Goal: Information Seeking & Learning: Check status

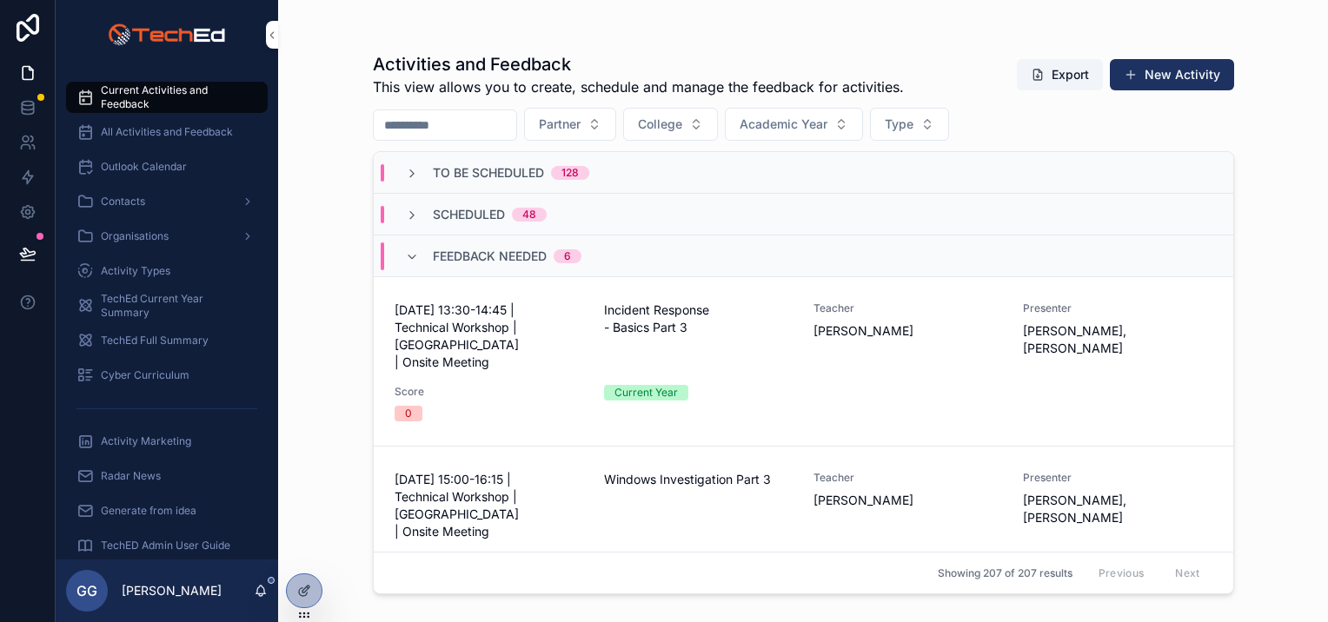
click at [422, 203] on div "Scheduled 48" at bounding box center [804, 215] width 860 height 42
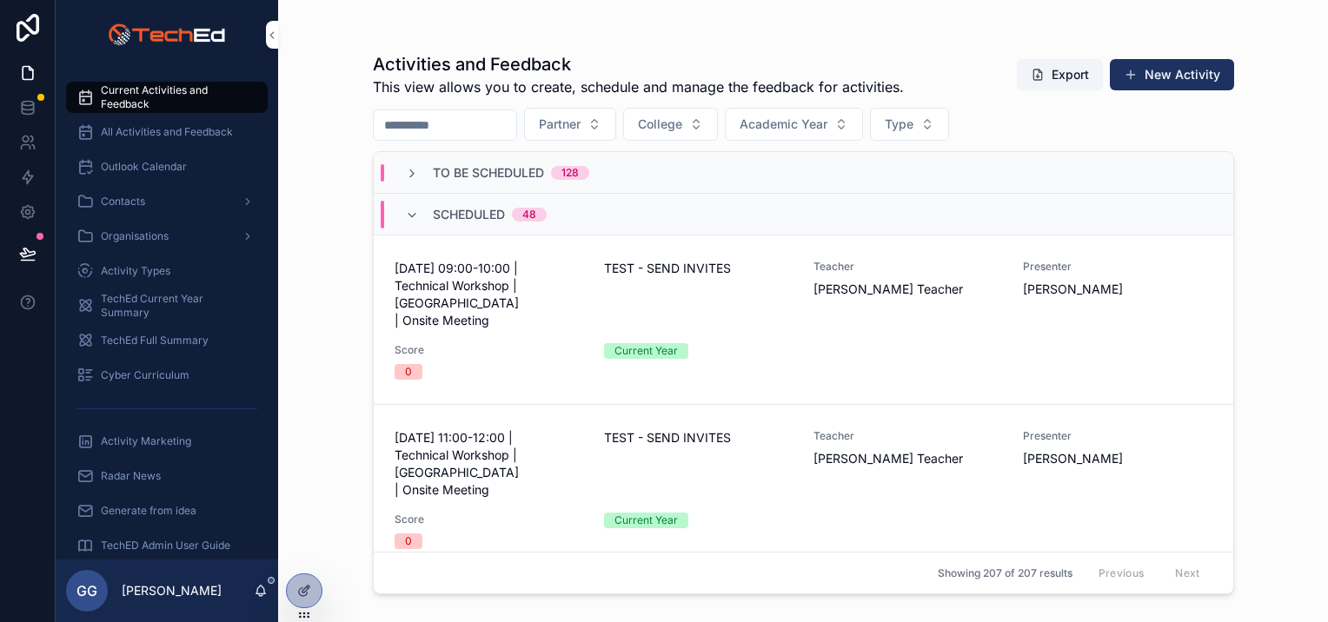
click at [422, 203] on div "Scheduled 48" at bounding box center [476, 215] width 142 height 28
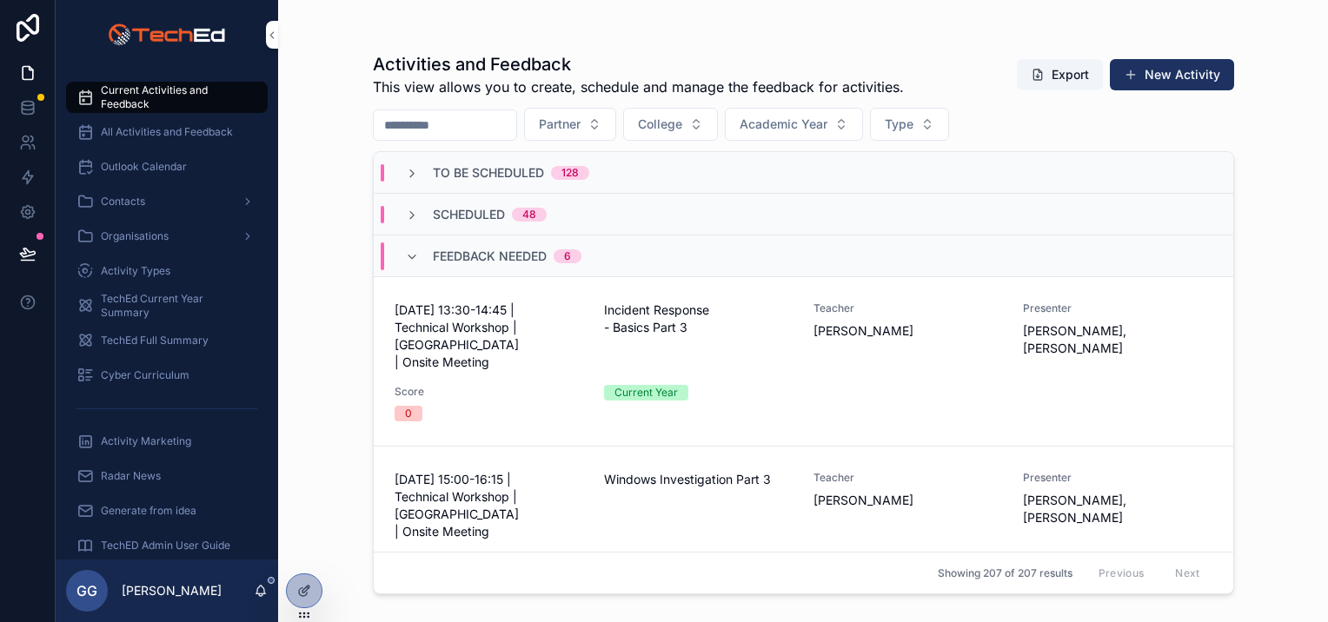
click at [551, 320] on span "30 September 2025 - 13:30-14:45 | Technical Workshop | Bridgend | Onsite Meeting" at bounding box center [489, 337] width 189 height 70
click at [543, 495] on span "[DATE] 15:00-16:15 | Technical Workshop | [GEOGRAPHIC_DATA] | Onsite Meeting" at bounding box center [489, 506] width 189 height 70
click at [703, 136] on button "College" at bounding box center [670, 124] width 95 height 33
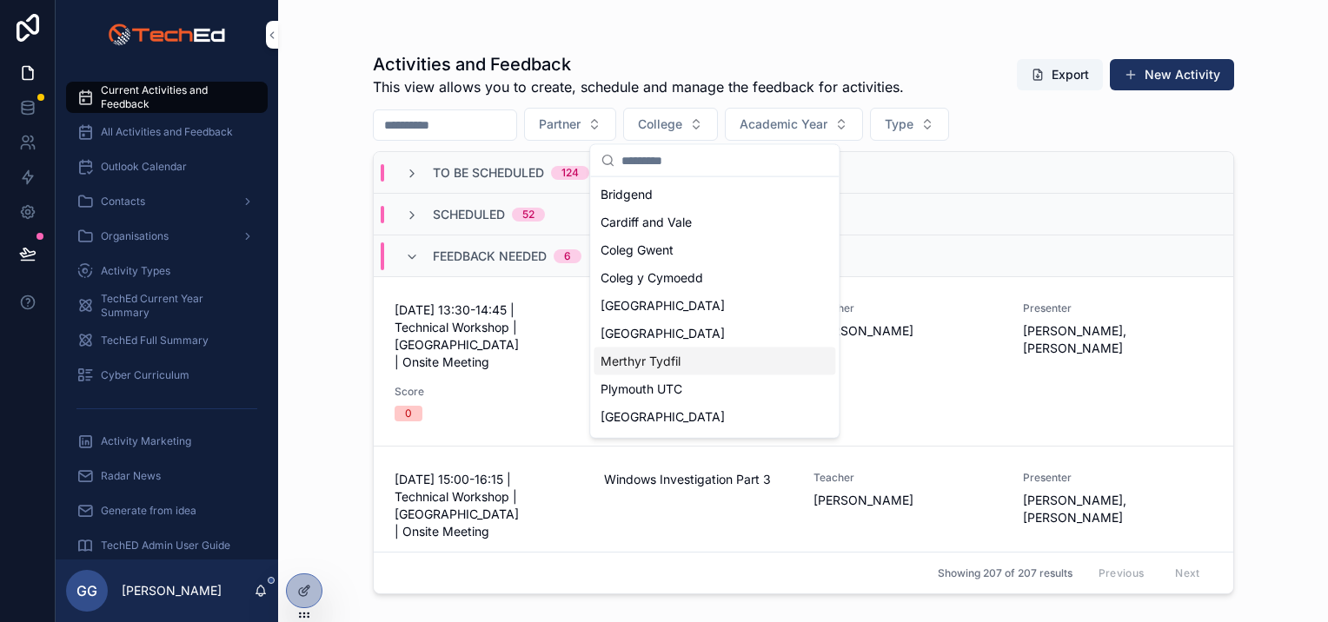
click at [695, 362] on div "Merthyr Tydfil" at bounding box center [715, 362] width 242 height 28
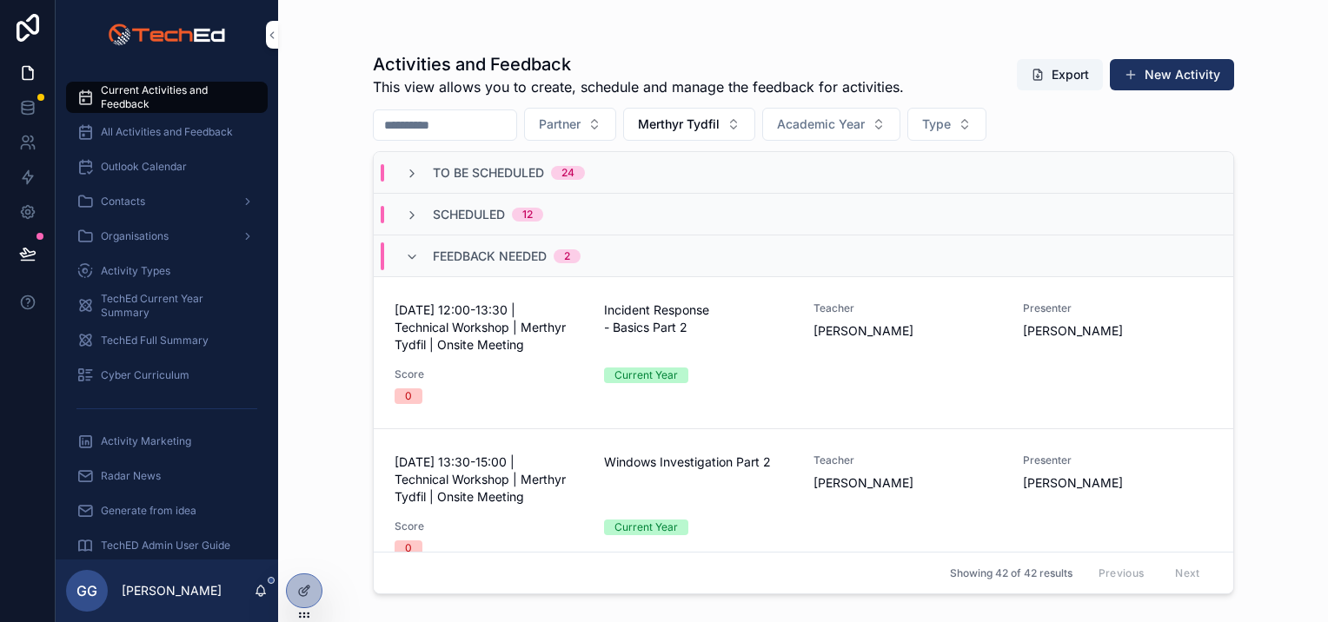
click at [491, 371] on span "Score" at bounding box center [489, 375] width 189 height 14
click at [507, 467] on span "[DATE] 13:30-15:00 | Technical Workshop | Merthyr Tydfil | Onsite Meeting" at bounding box center [489, 480] width 189 height 52
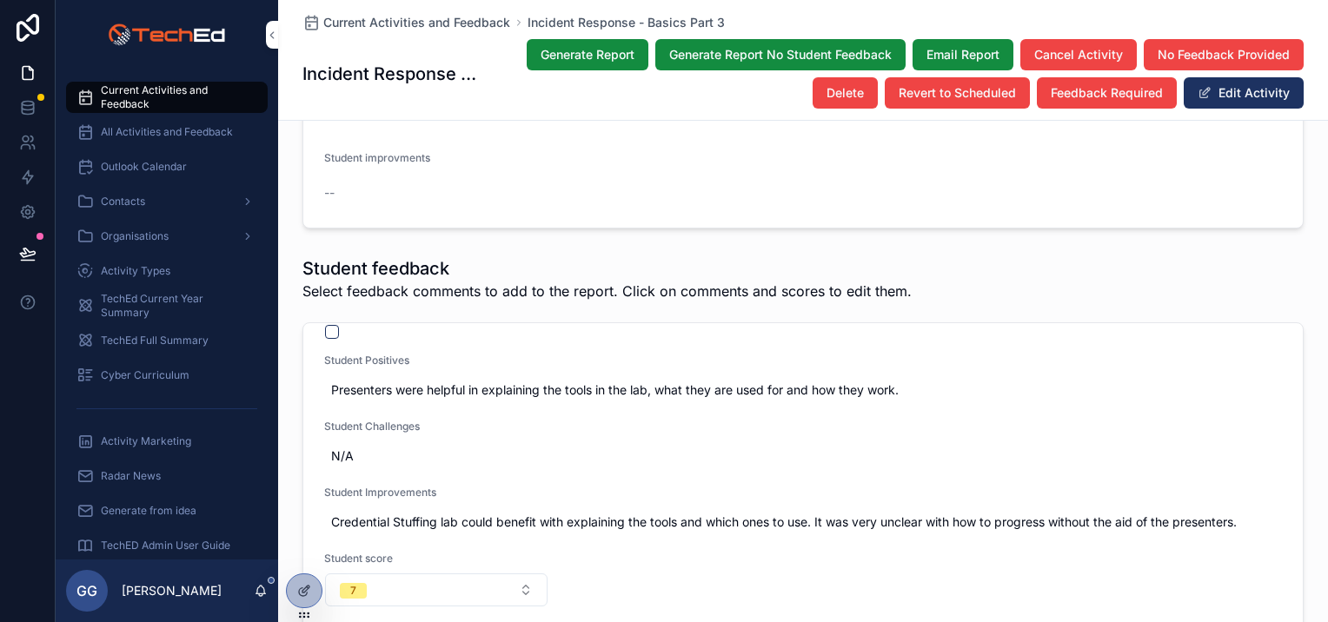
scroll to position [87, 0]
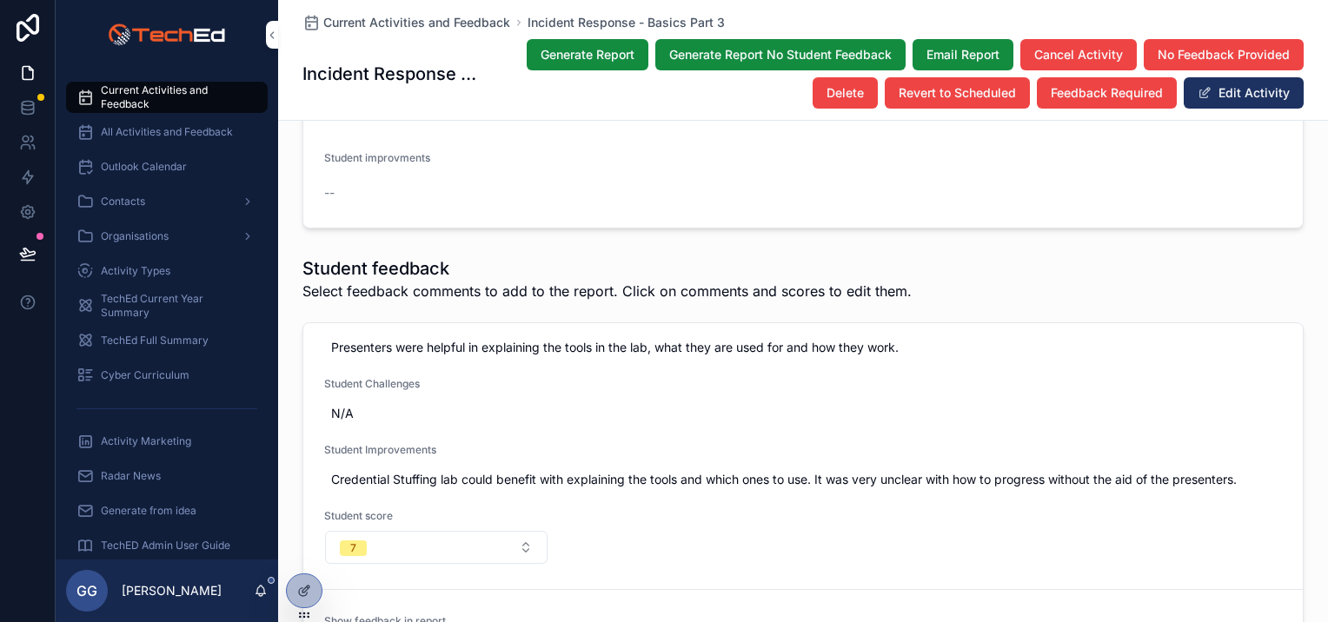
click at [183, 91] on span "Current Activities and Feedback" at bounding box center [176, 97] width 150 height 28
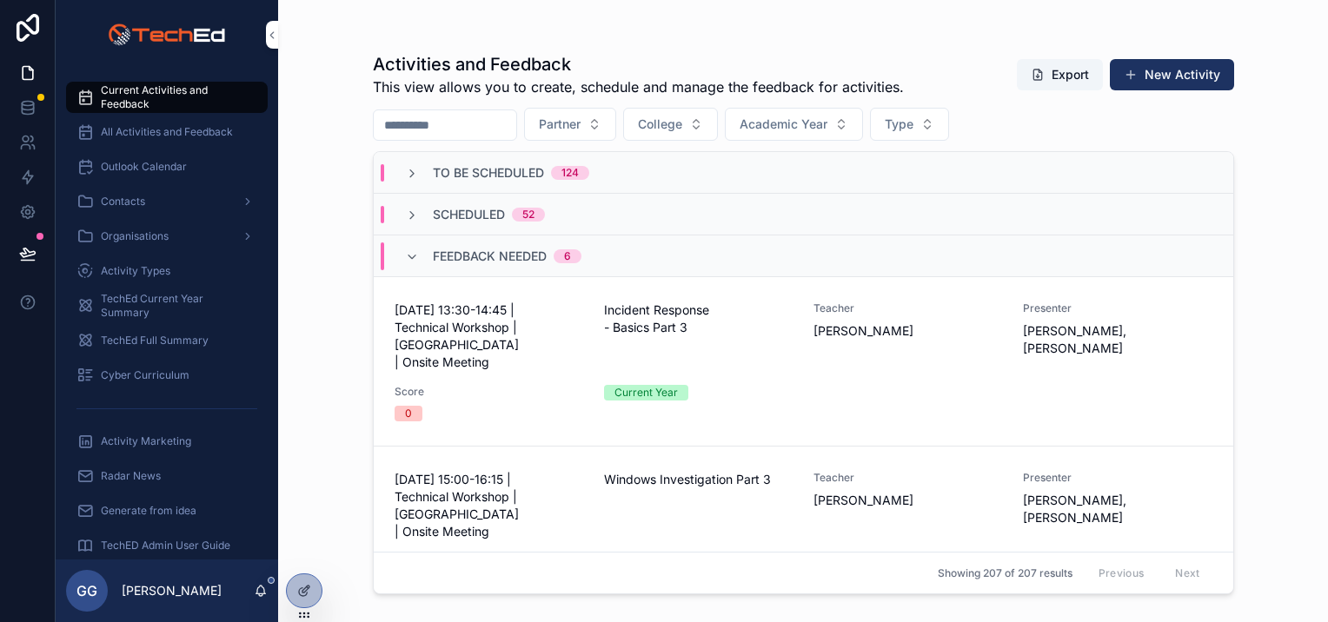
click at [508, 385] on div "Score 0" at bounding box center [489, 403] width 189 height 37
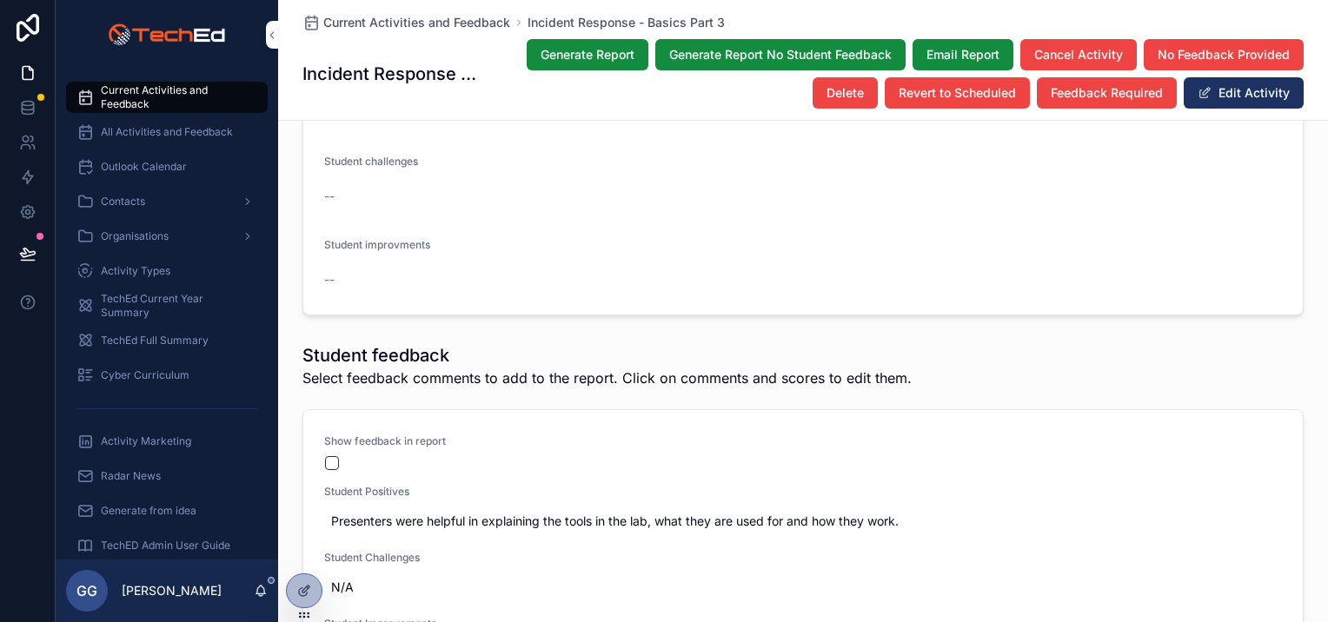
scroll to position [2695, 0]
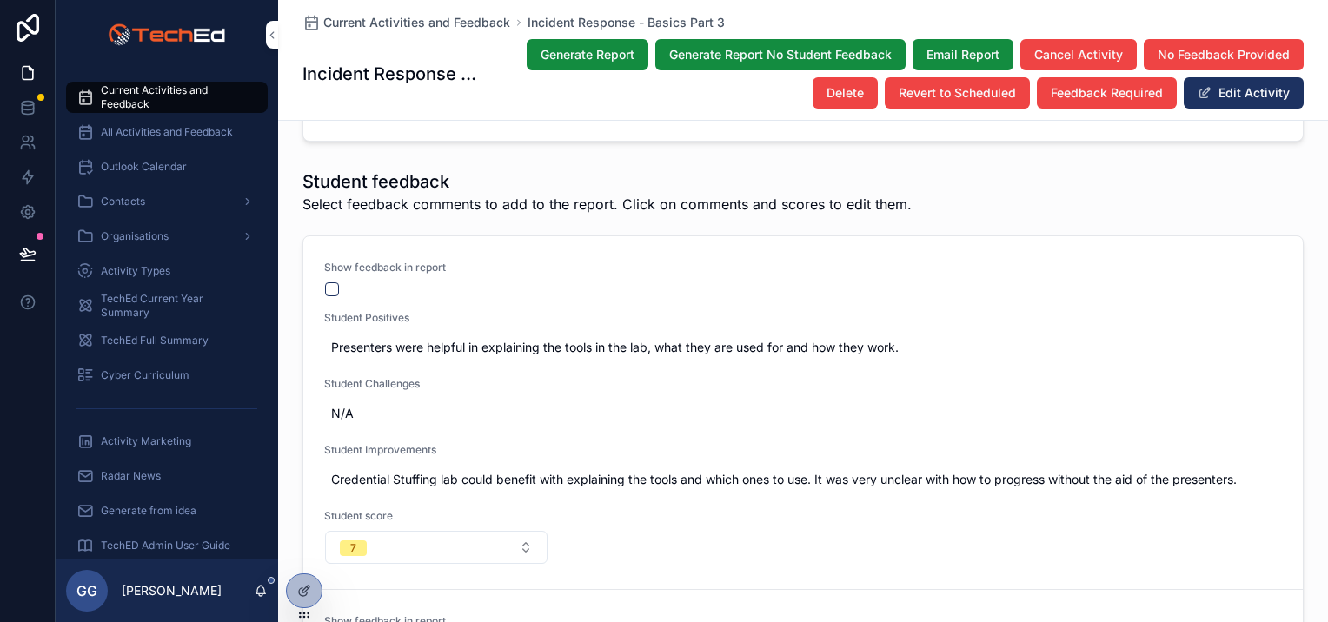
click at [329, 283] on button "scrollable content" at bounding box center [332, 290] width 14 height 14
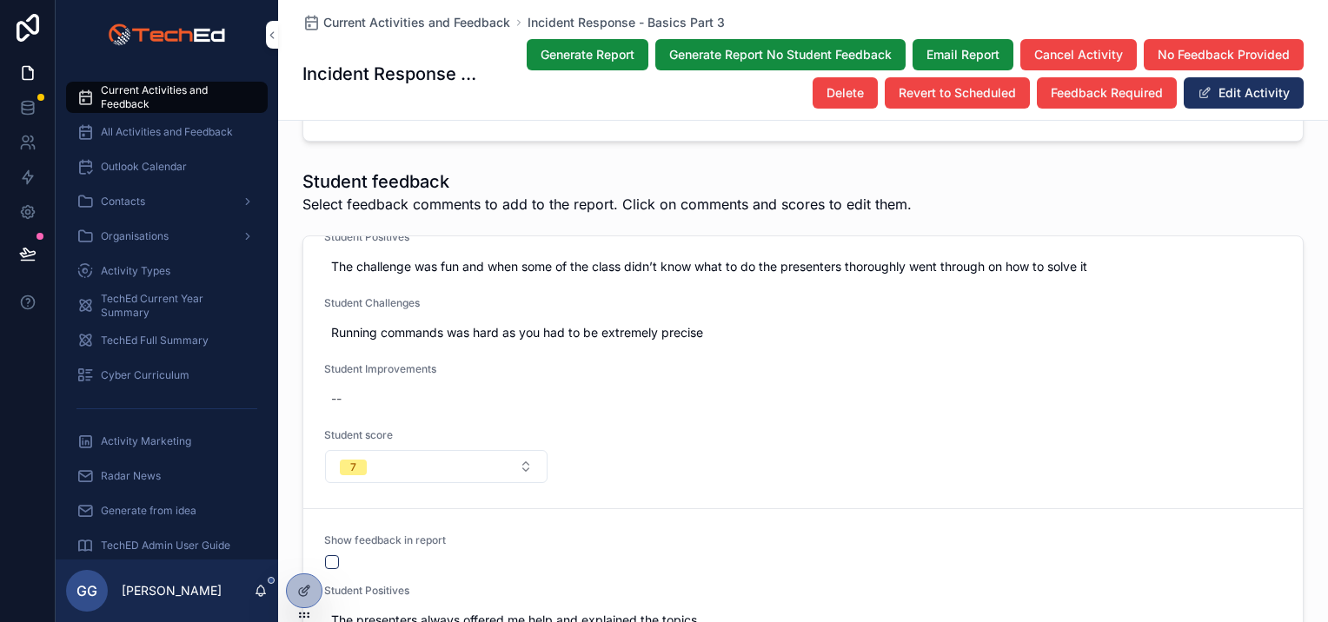
scroll to position [348, 0]
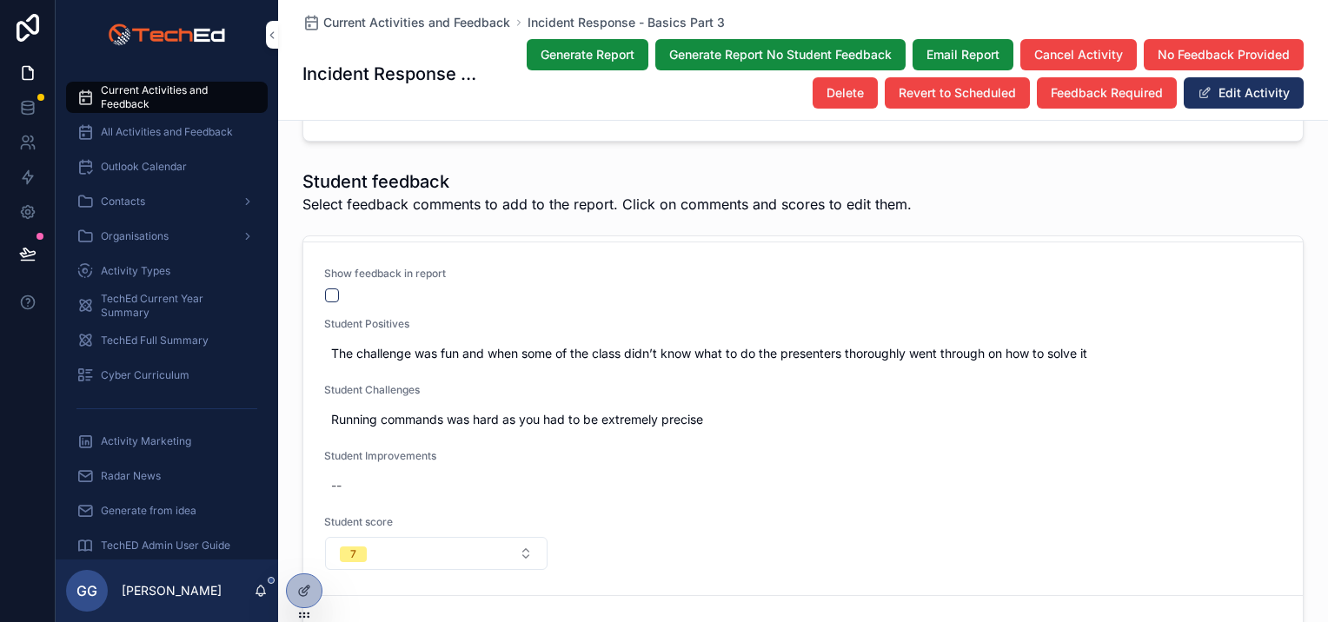
click at [329, 289] on button "scrollable content" at bounding box center [332, 296] width 14 height 14
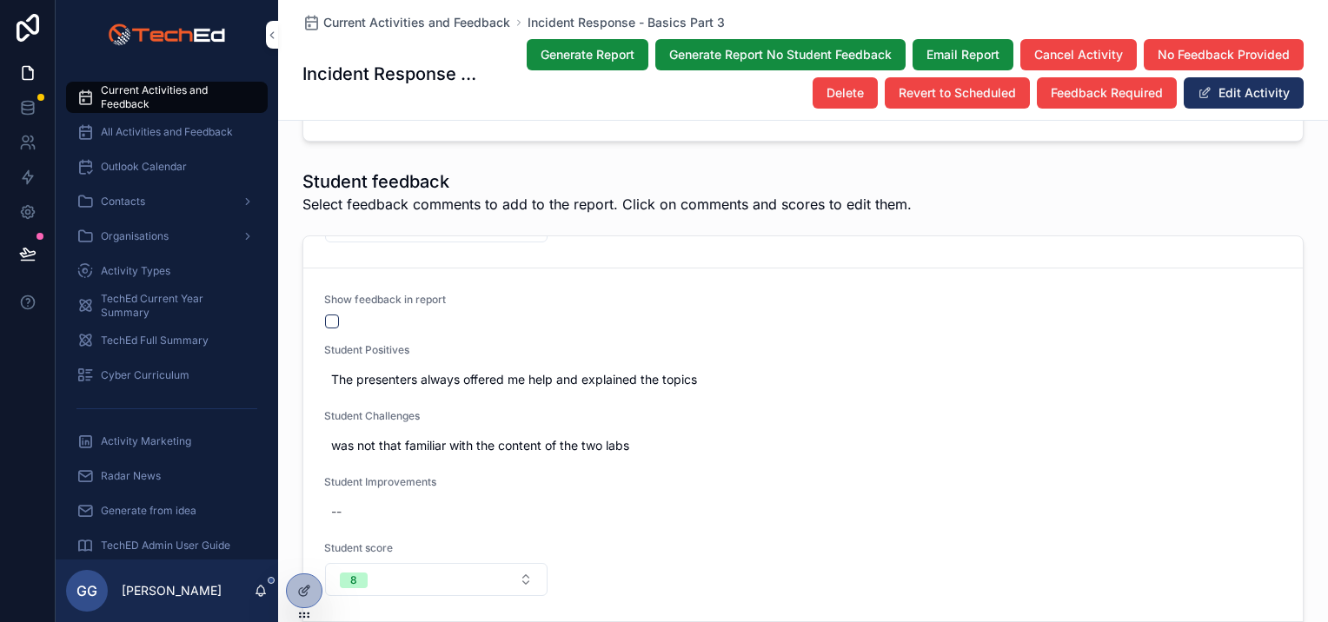
scroll to position [695, 0]
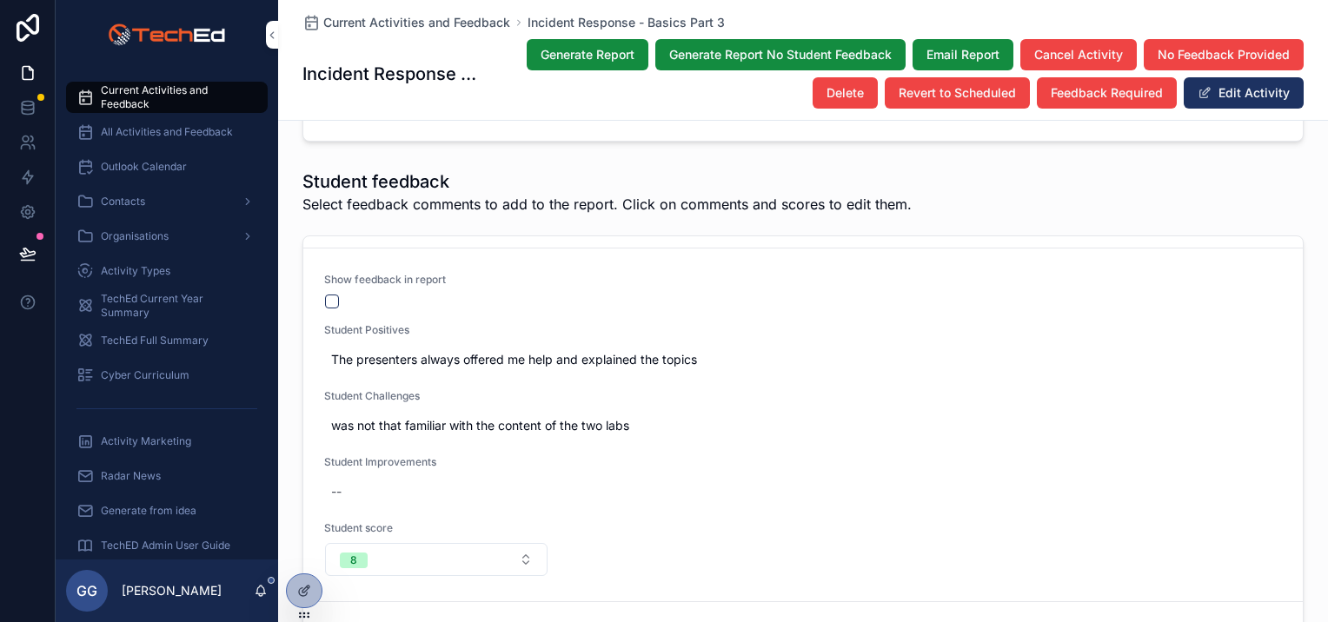
click at [326, 295] on button "scrollable content" at bounding box center [332, 302] width 14 height 14
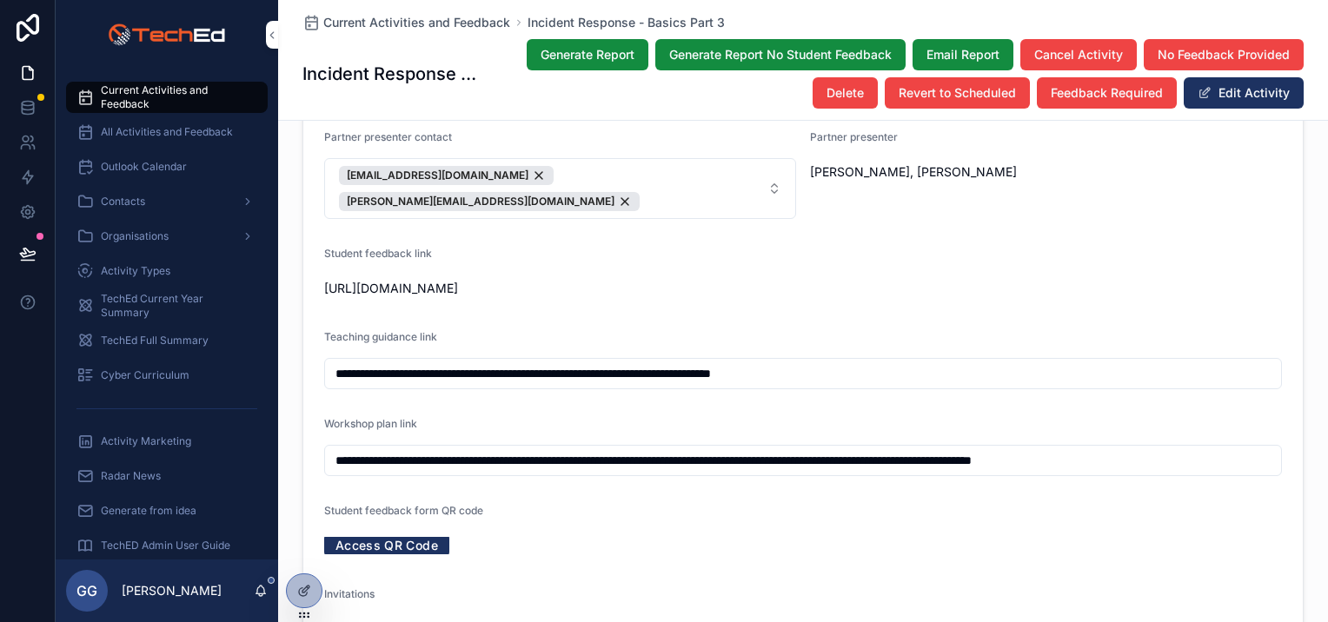
scroll to position [1304, 0]
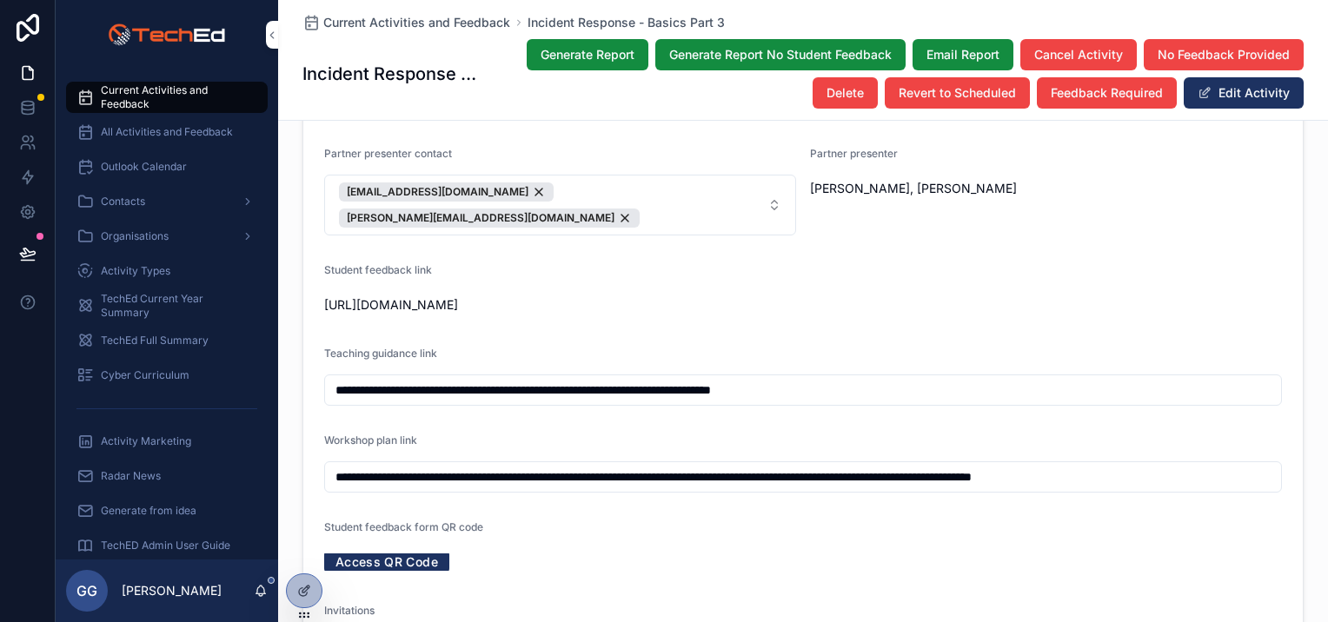
drag, startPoint x: 315, startPoint y: 302, endPoint x: 908, endPoint y: 322, distance: 593.2
copy span "https://airtable.com/app4lxuBCDul5RtHp/shrTHpR33OzGNK3Xa?prefill_Activity-name=…"
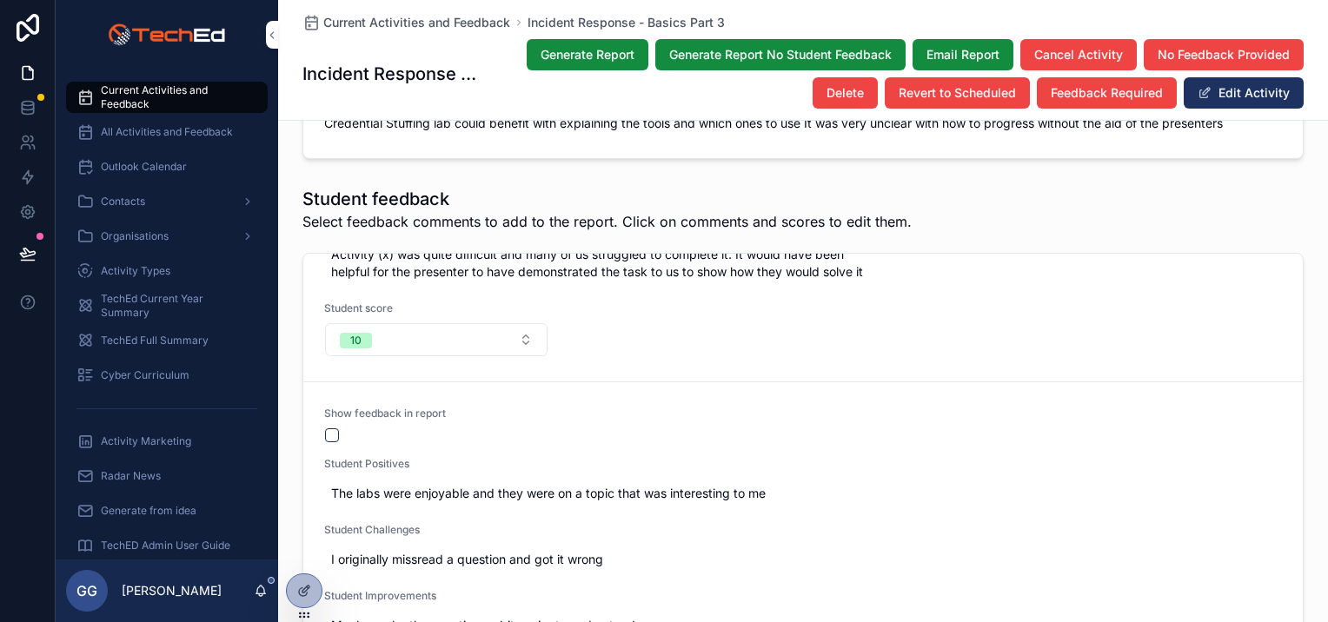
scroll to position [1478, 0]
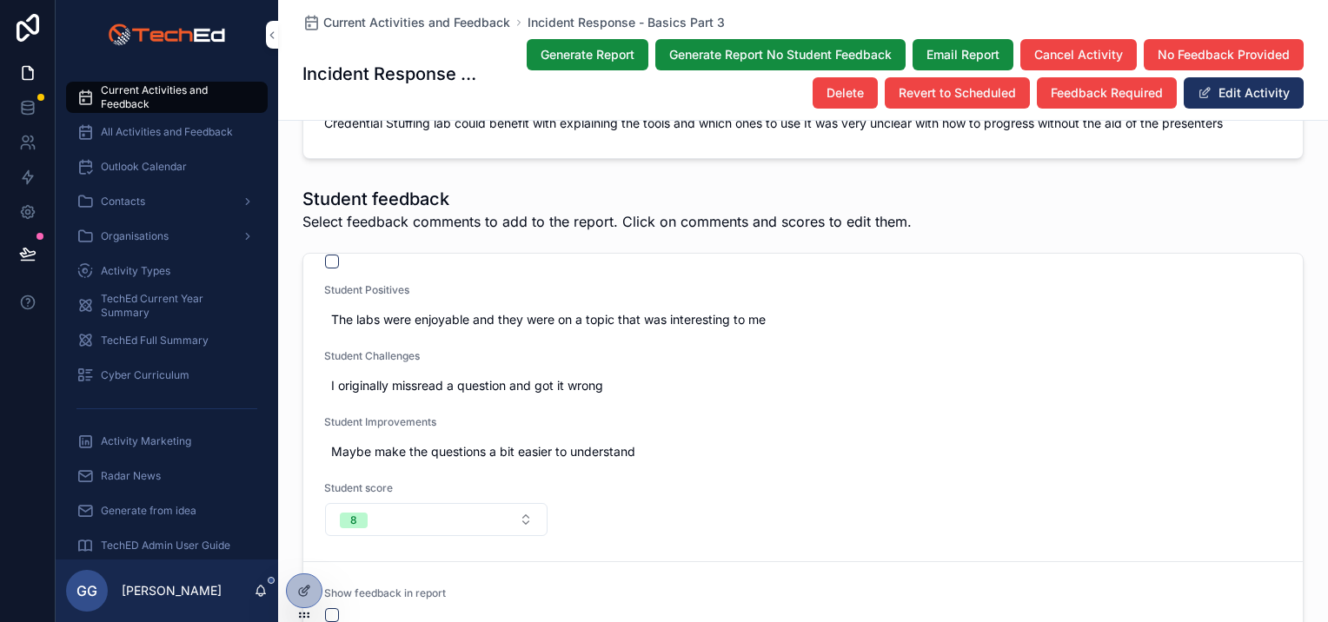
click at [325, 255] on button "scrollable content" at bounding box center [332, 262] width 14 height 14
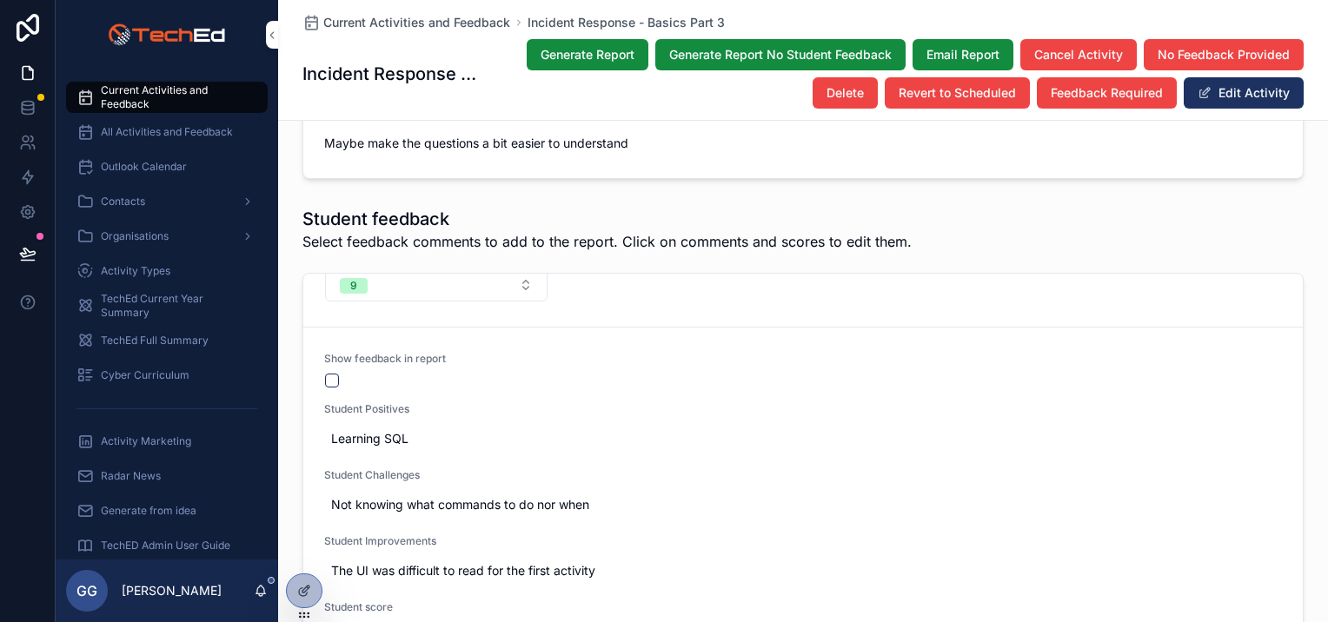
scroll to position [2903, 0]
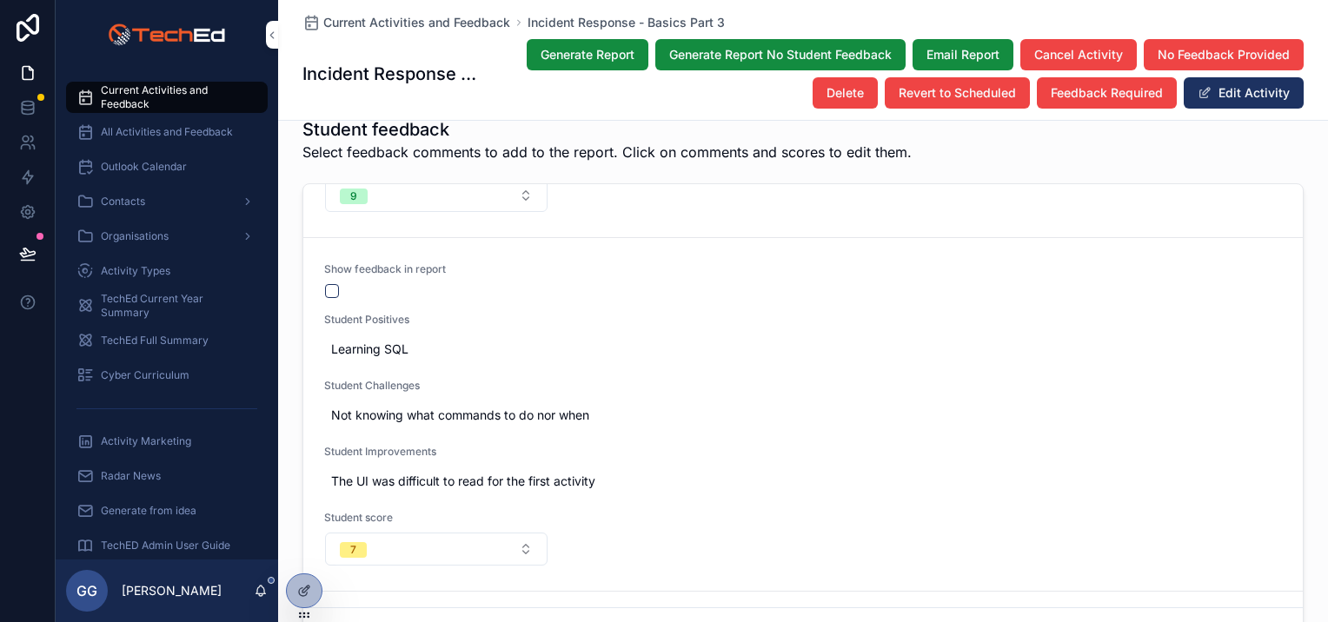
click at [328, 284] on button "scrollable content" at bounding box center [332, 291] width 14 height 14
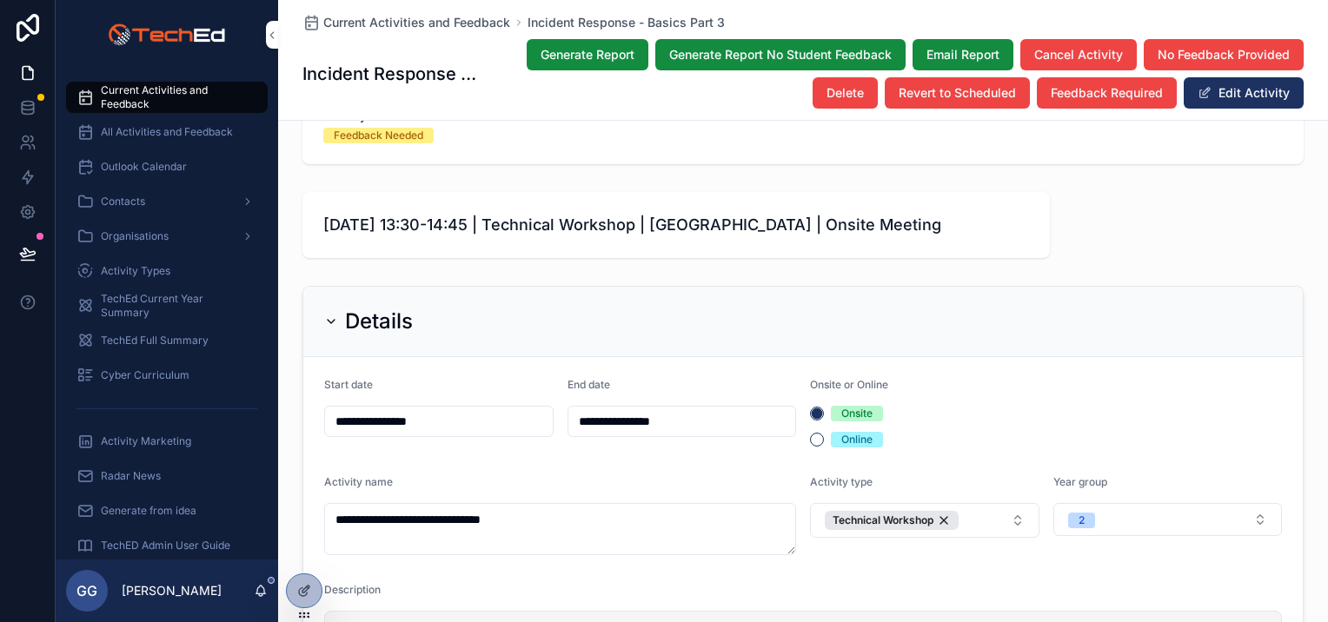
scroll to position [0, 0]
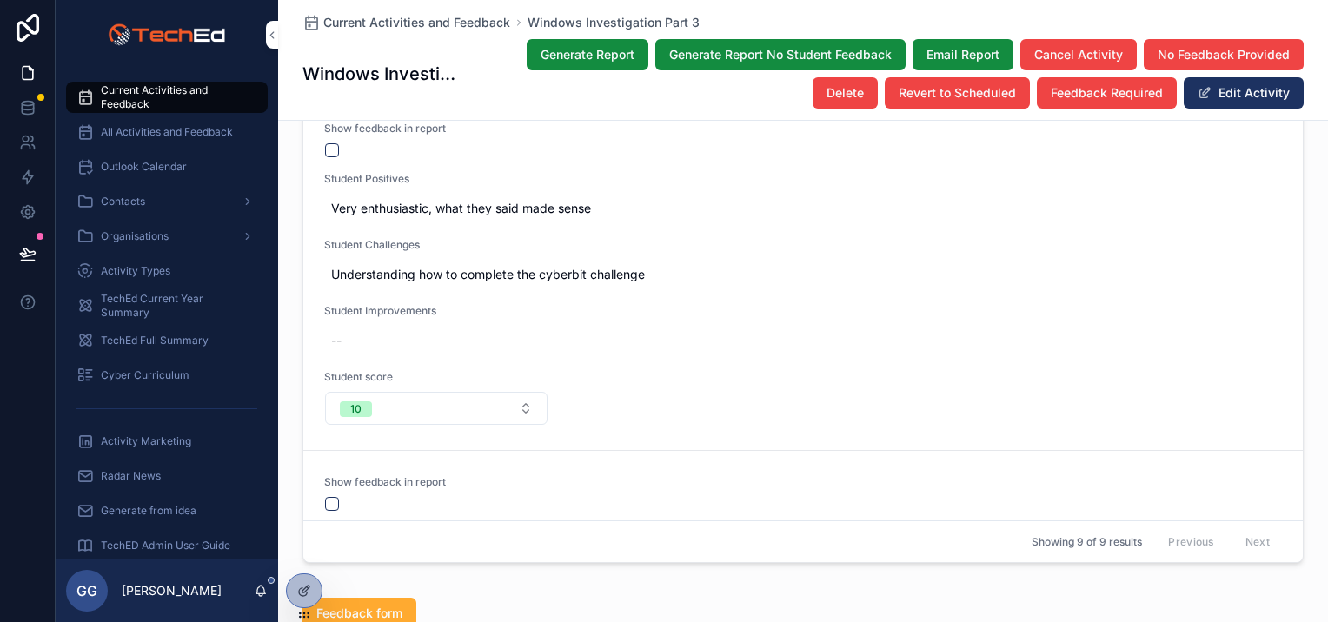
scroll to position [2695, 0]
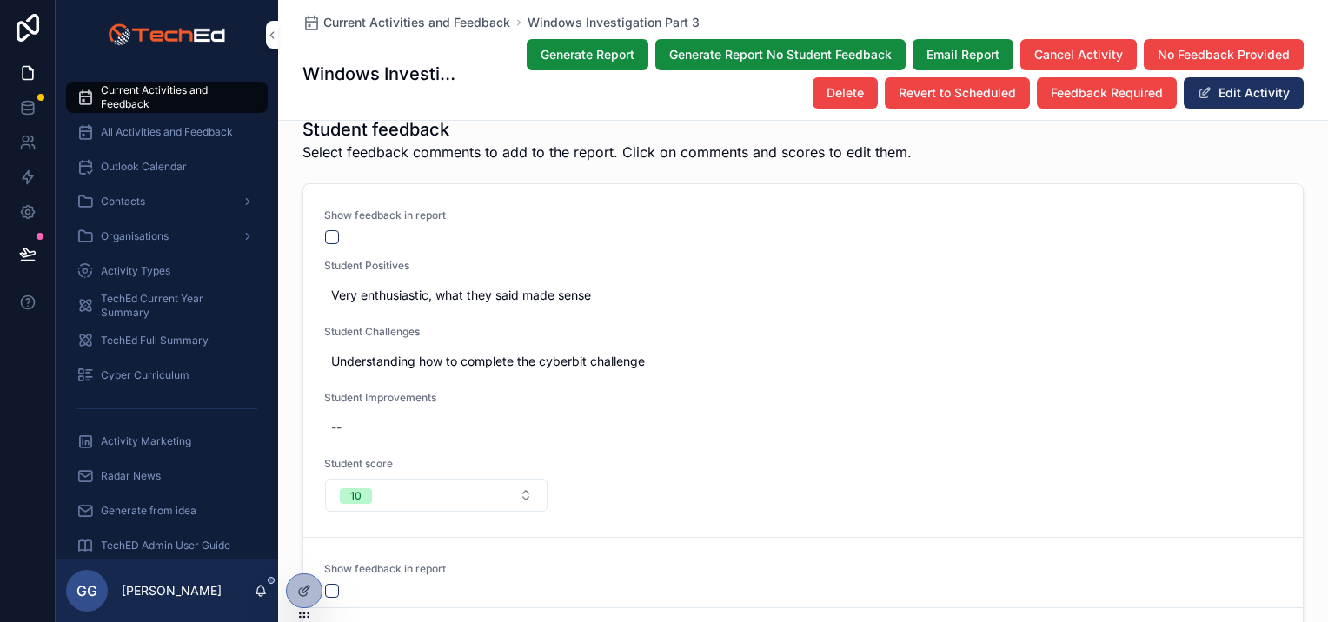
click at [329, 234] on button "scrollable content" at bounding box center [332, 237] width 14 height 14
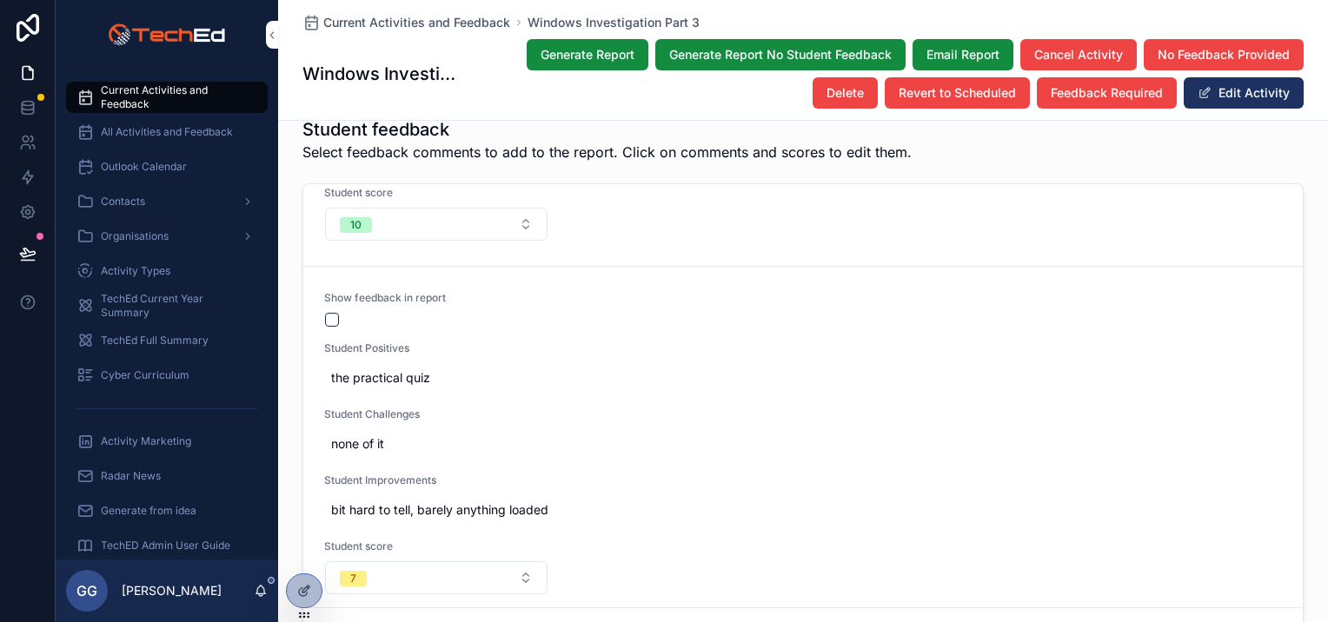
scroll to position [348, 0]
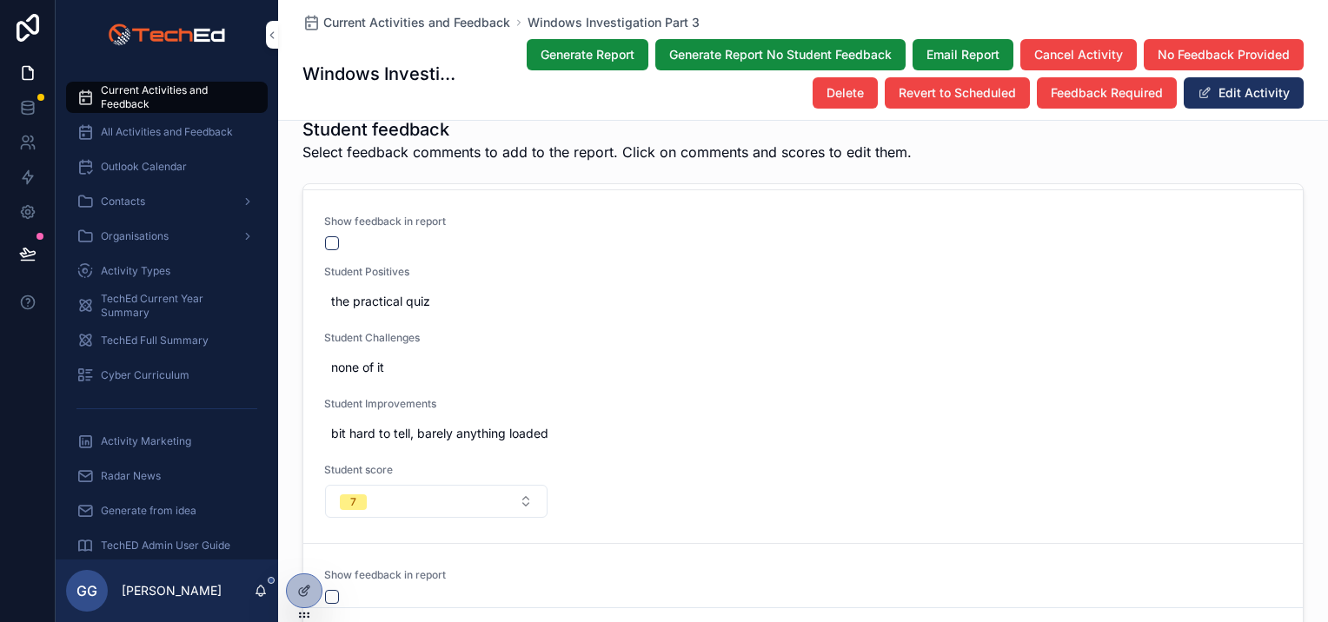
click at [326, 238] on button "scrollable content" at bounding box center [332, 243] width 14 height 14
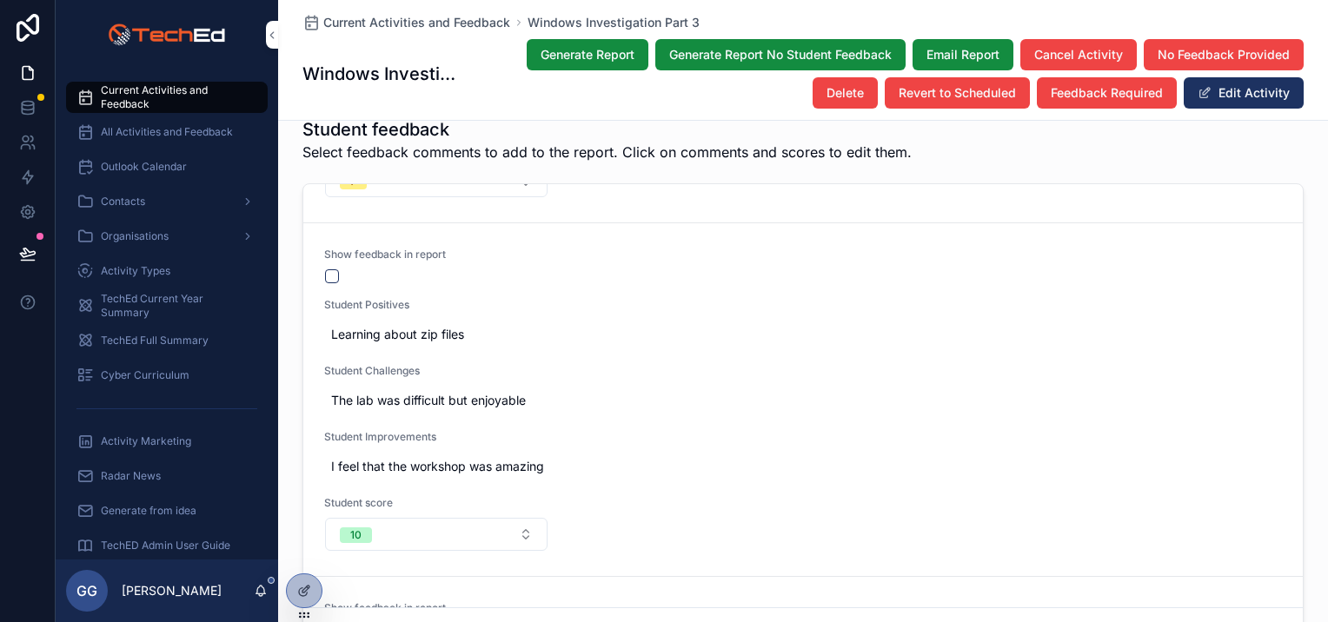
scroll to position [695, 0]
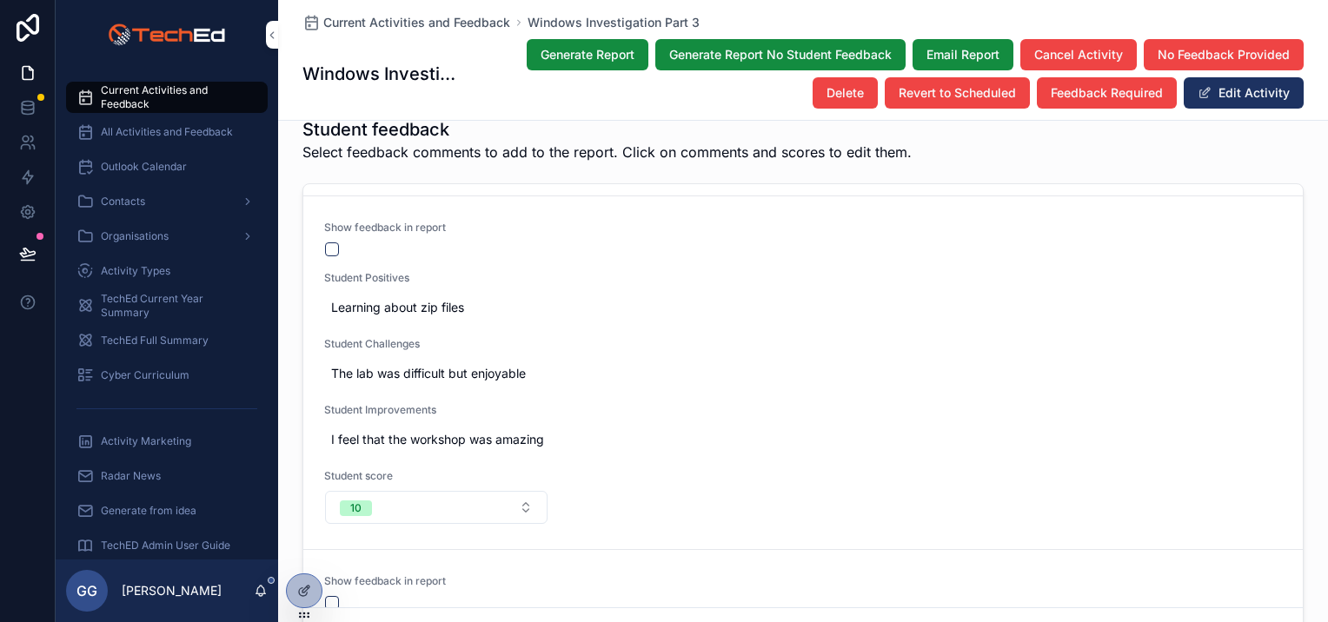
click at [325, 243] on button "scrollable content" at bounding box center [332, 250] width 14 height 14
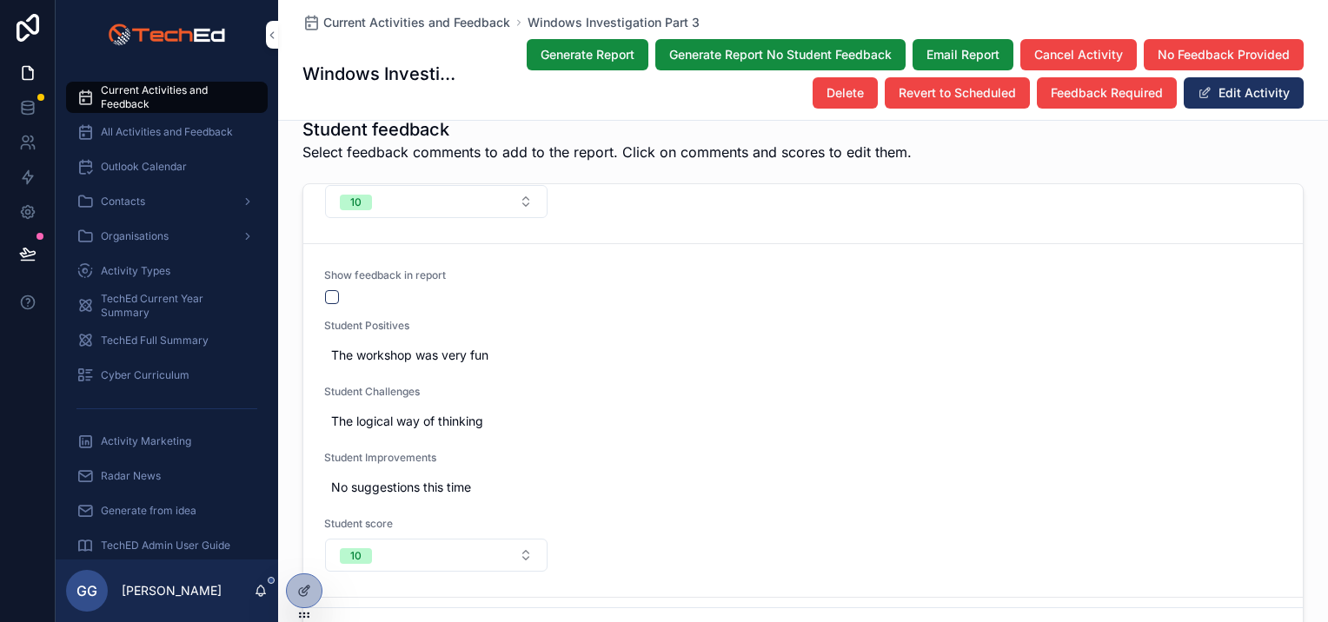
scroll to position [1043, 0]
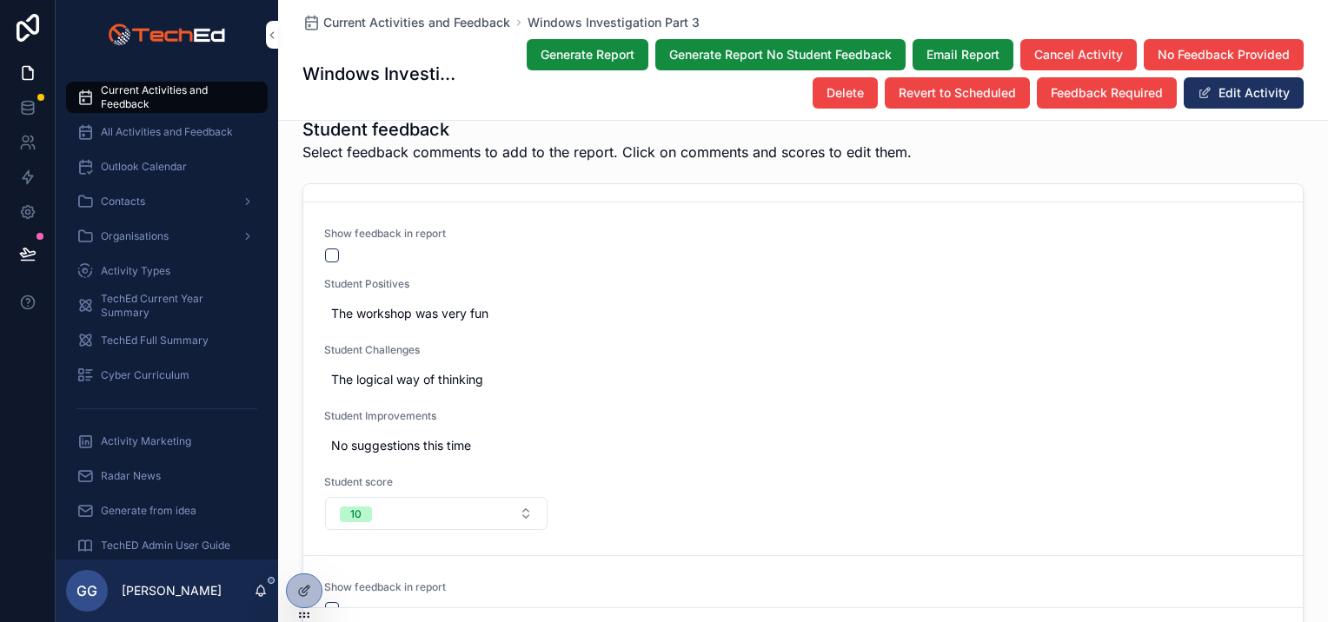
click at [330, 252] on button "scrollable content" at bounding box center [332, 256] width 14 height 14
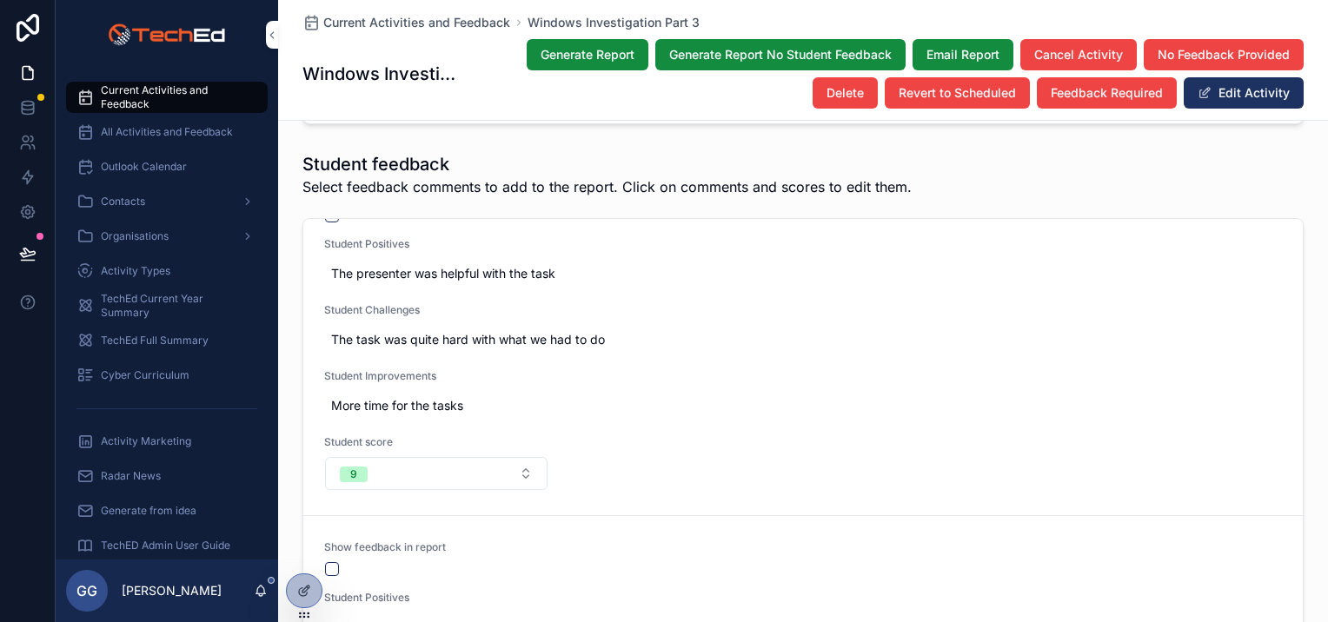
scroll to position [1739, 0]
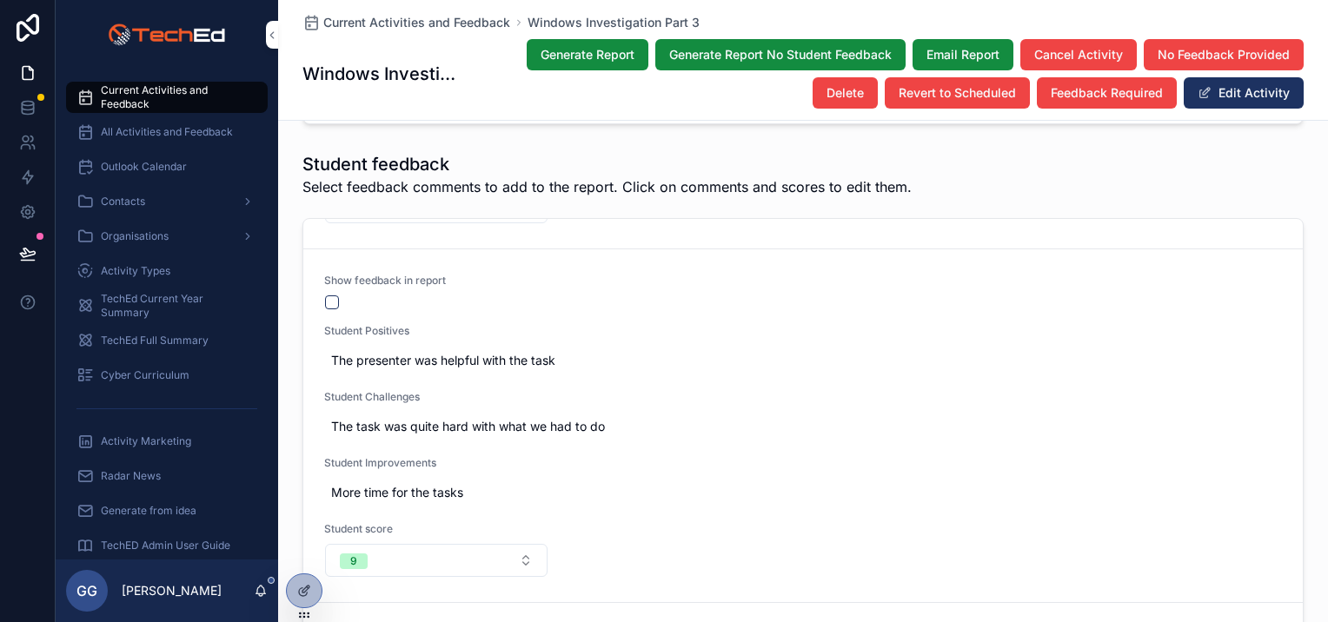
click at [328, 309] on button "scrollable content" at bounding box center [332, 303] width 14 height 14
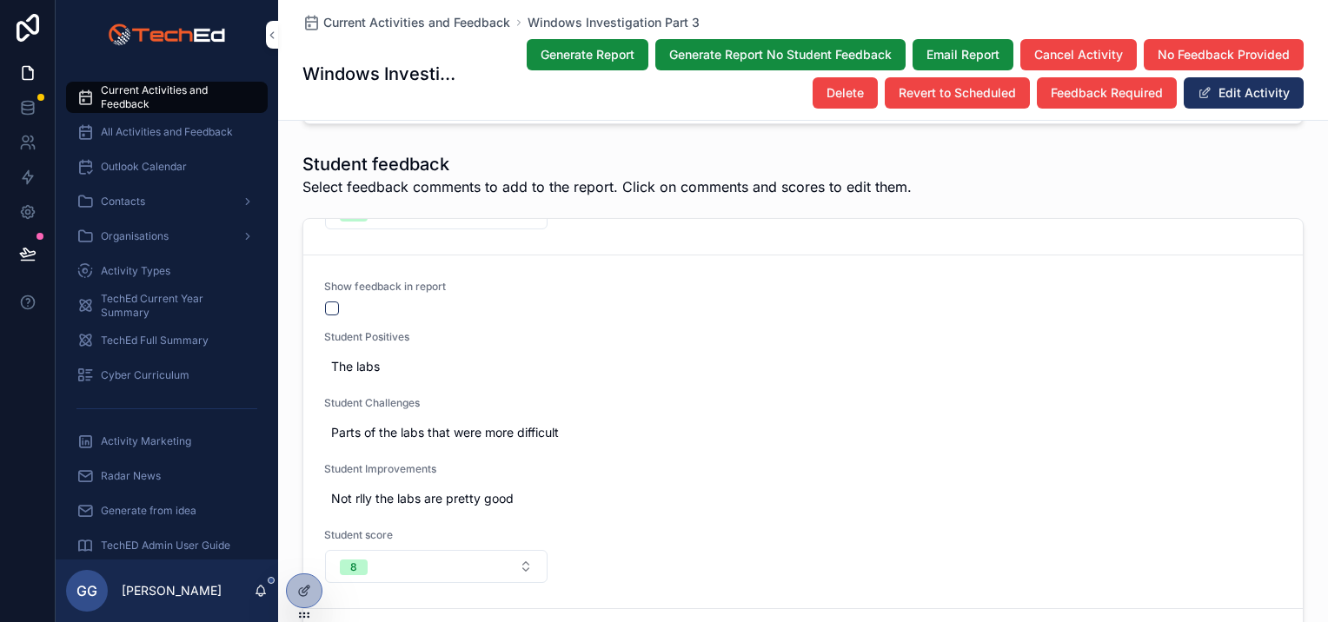
scroll to position [2086, 0]
click at [325, 316] on button "scrollable content" at bounding box center [332, 309] width 14 height 14
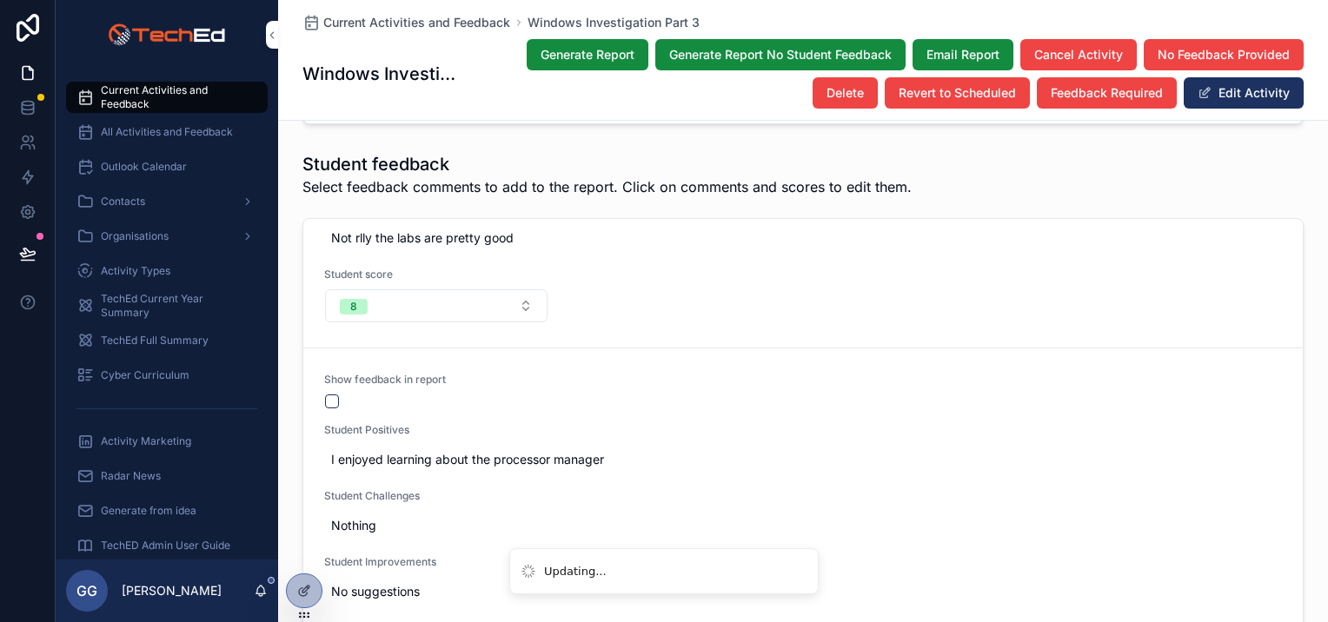
scroll to position [2521, 0]
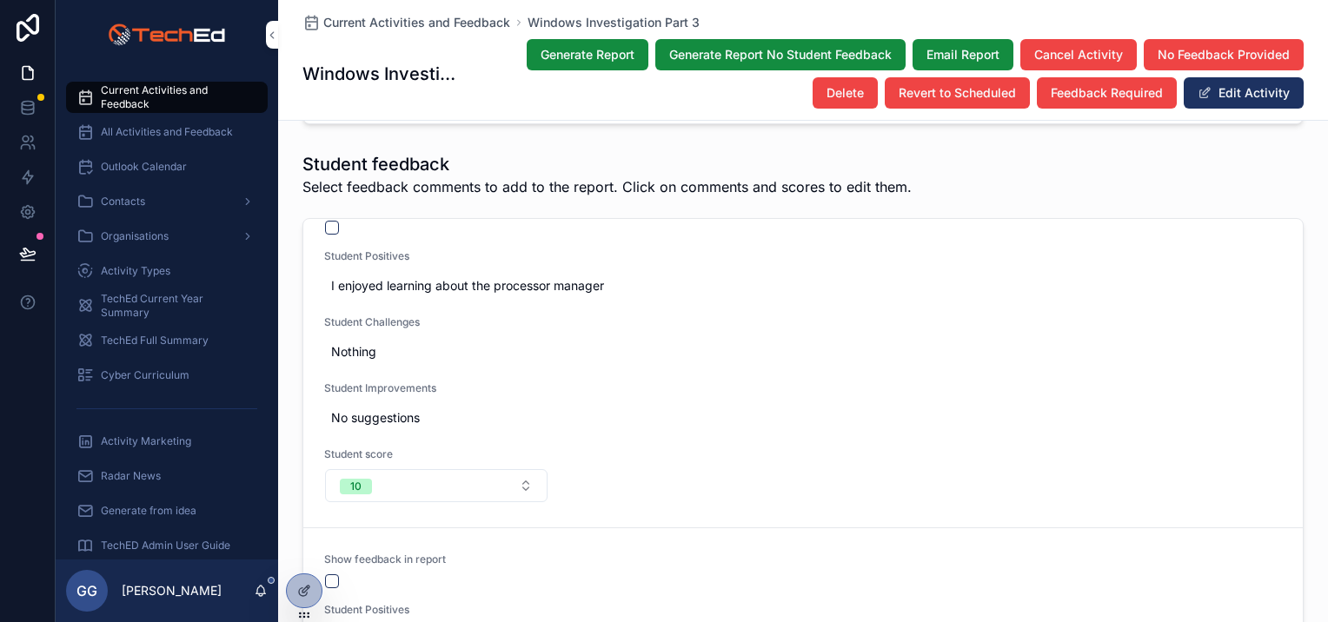
click at [325, 235] on button "scrollable content" at bounding box center [332, 228] width 14 height 14
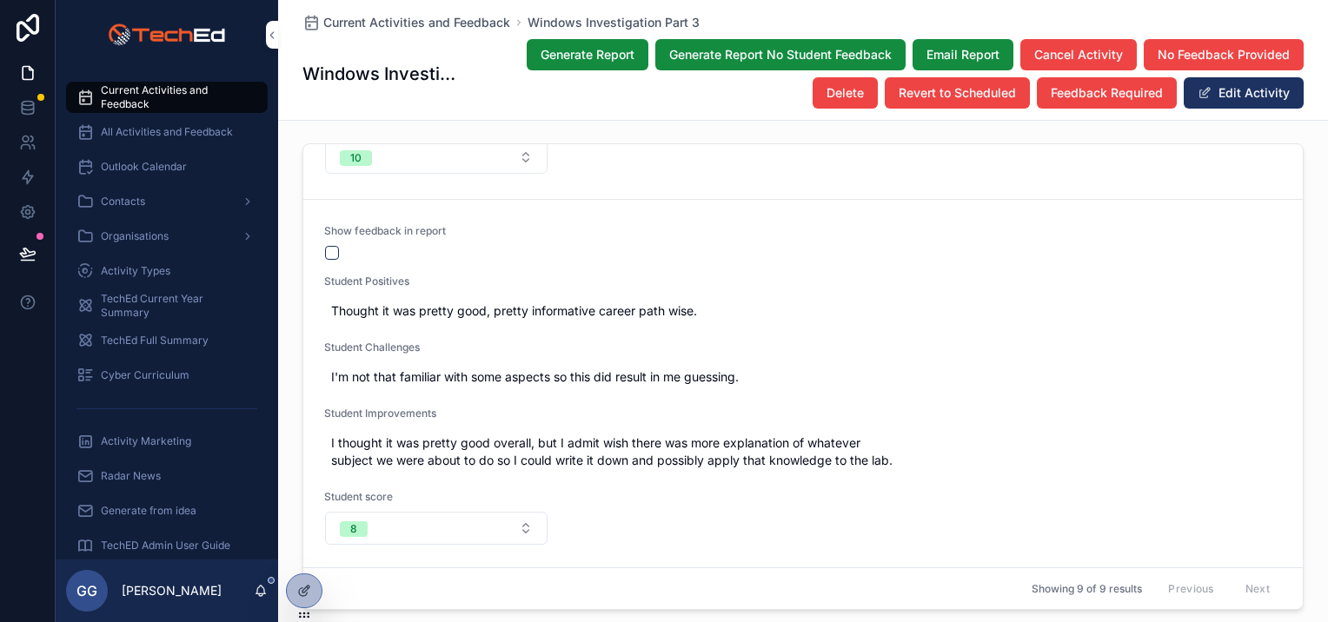
scroll to position [3042, 0]
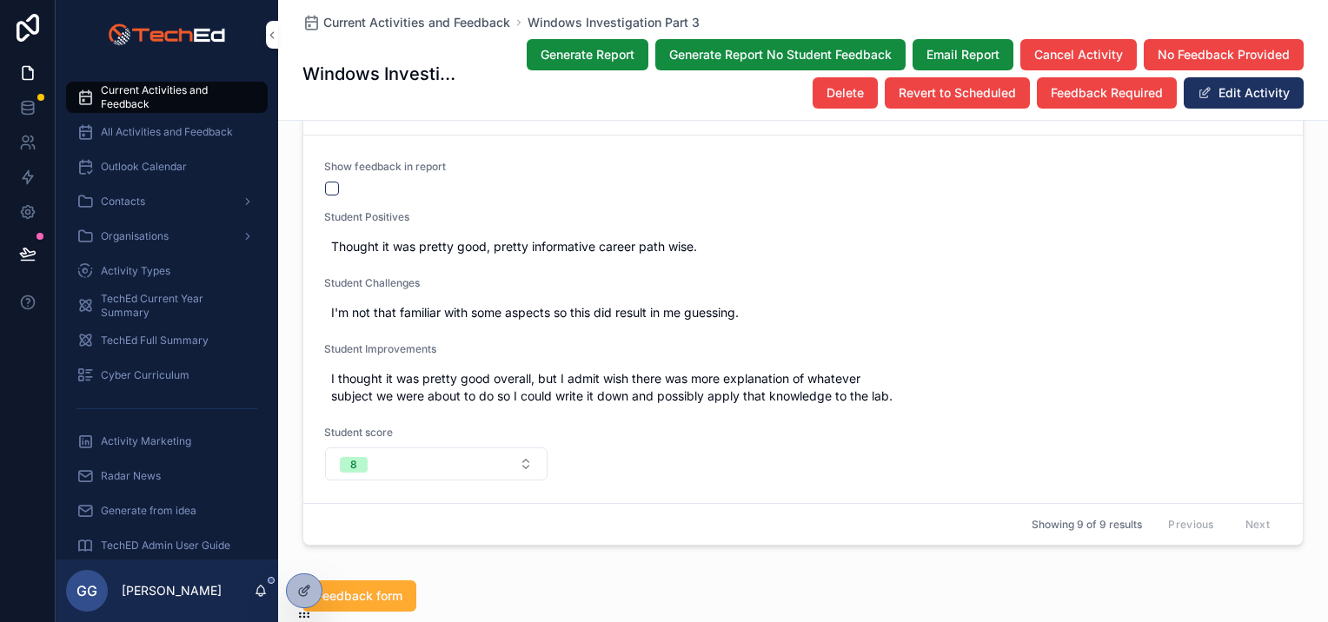
click at [336, 196] on div "scrollable content" at bounding box center [436, 189] width 223 height 14
click at [325, 196] on button "scrollable content" at bounding box center [332, 189] width 14 height 14
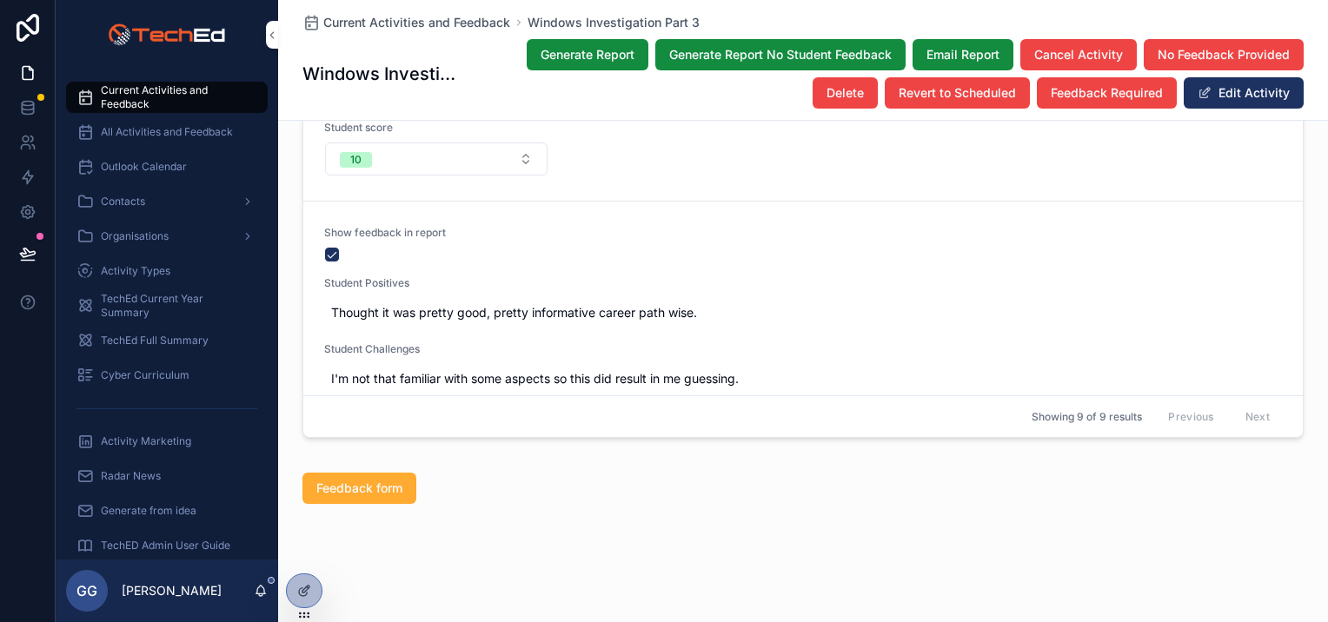
scroll to position [3286, 0]
